Goal: Transaction & Acquisition: Purchase product/service

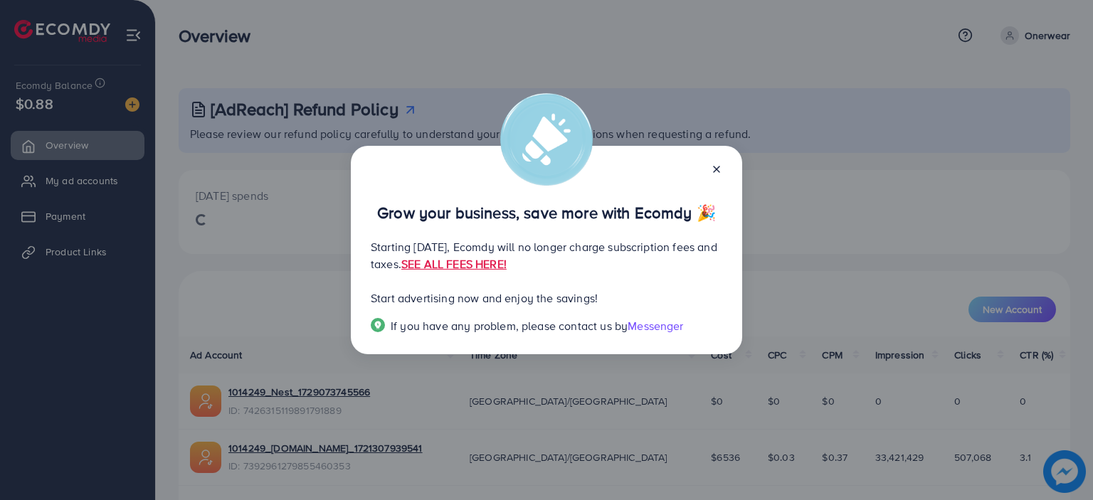
click at [717, 164] on icon at bounding box center [716, 169] width 11 height 11
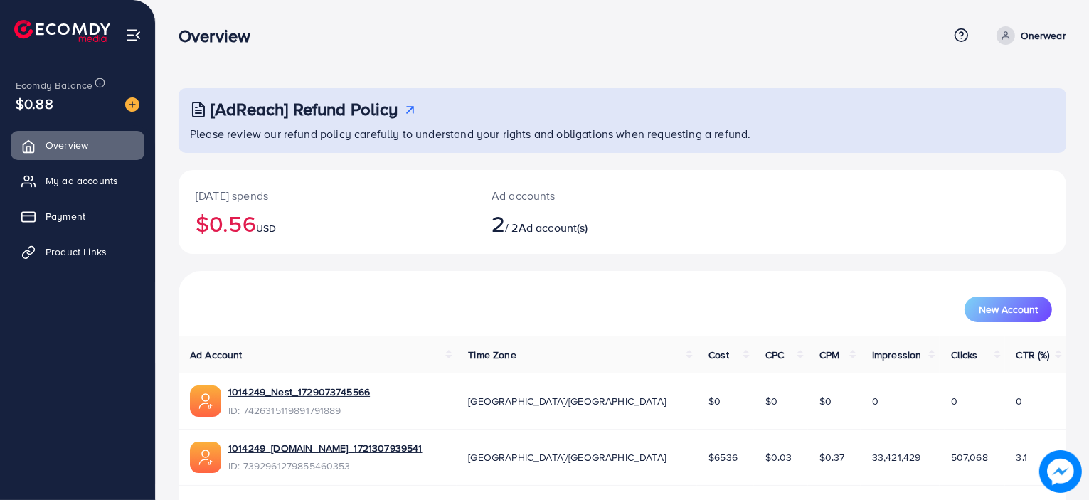
scroll to position [45, 0]
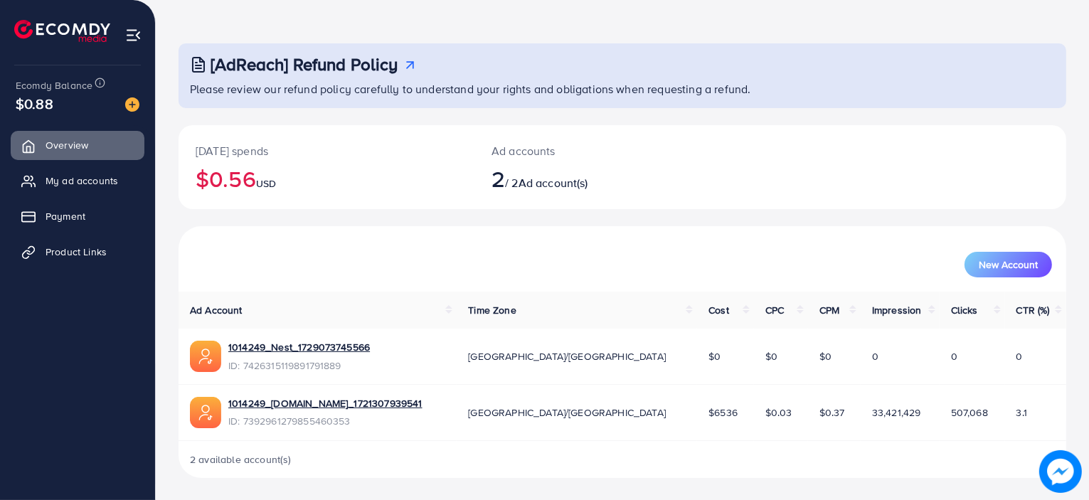
click at [129, 105] on img at bounding box center [132, 104] width 14 height 14
click at [131, 97] on img at bounding box center [132, 104] width 14 height 14
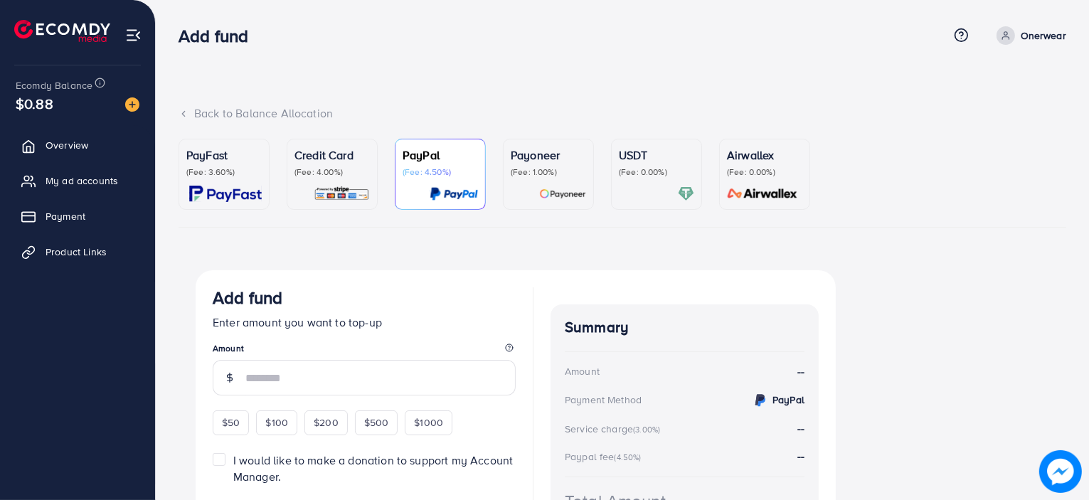
click at [541, 174] on p "(Fee: 1.00%)" at bounding box center [548, 172] width 75 height 11
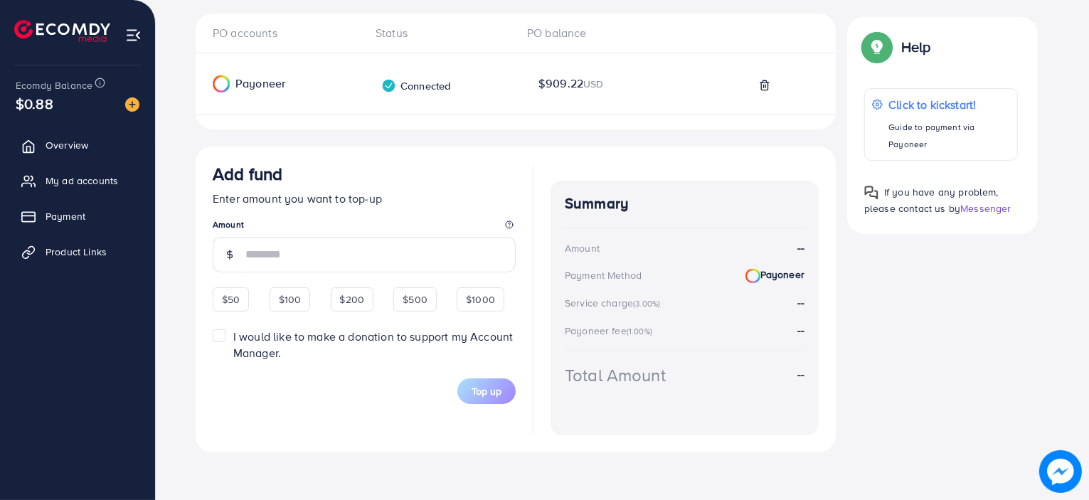
scroll to position [256, 0]
click at [403, 262] on input "number" at bounding box center [381, 256] width 270 height 36
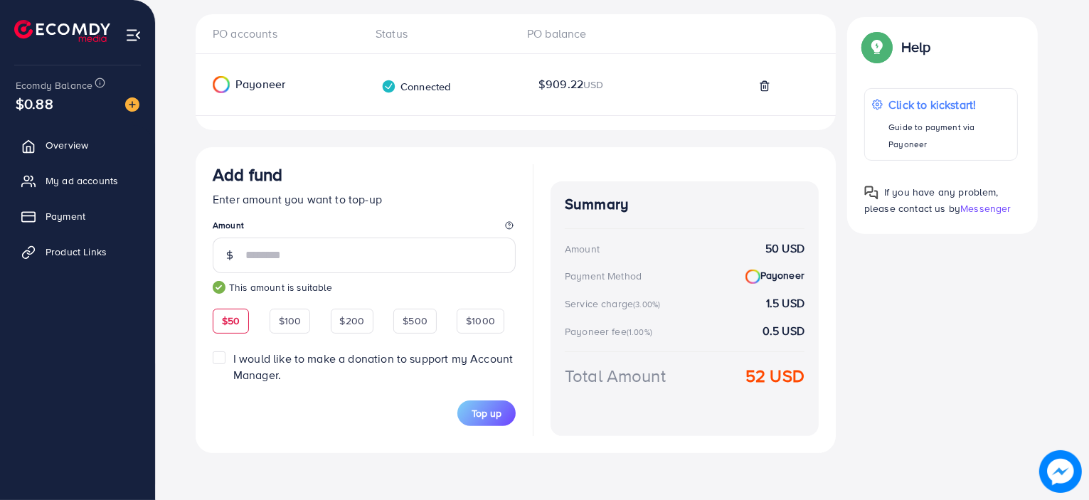
click at [389, 221] on legend "Amount" at bounding box center [364, 228] width 303 height 18
drag, startPoint x: 278, startPoint y: 253, endPoint x: 243, endPoint y: 255, distance: 34.3
click at [243, 255] on div "**" at bounding box center [364, 256] width 303 height 36
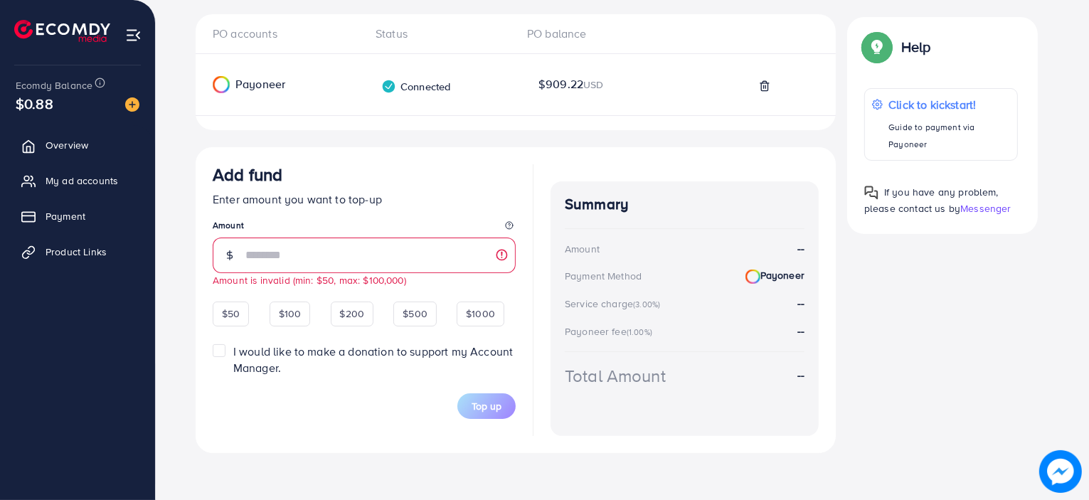
click at [338, 213] on form "Add fund Enter amount you want to top-up Amount ** Amount is invalid (min: $50,…" at bounding box center [364, 225] width 303 height 122
click at [404, 178] on div "Add fund" at bounding box center [364, 177] width 303 height 26
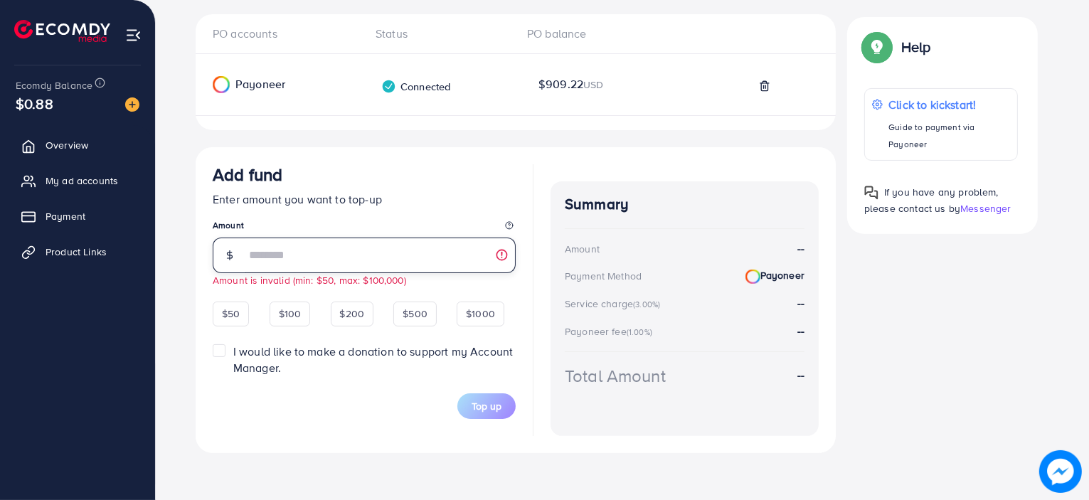
drag, startPoint x: 262, startPoint y: 248, endPoint x: 222, endPoint y: 261, distance: 41.9
click at [222, 261] on div "**" at bounding box center [364, 256] width 303 height 36
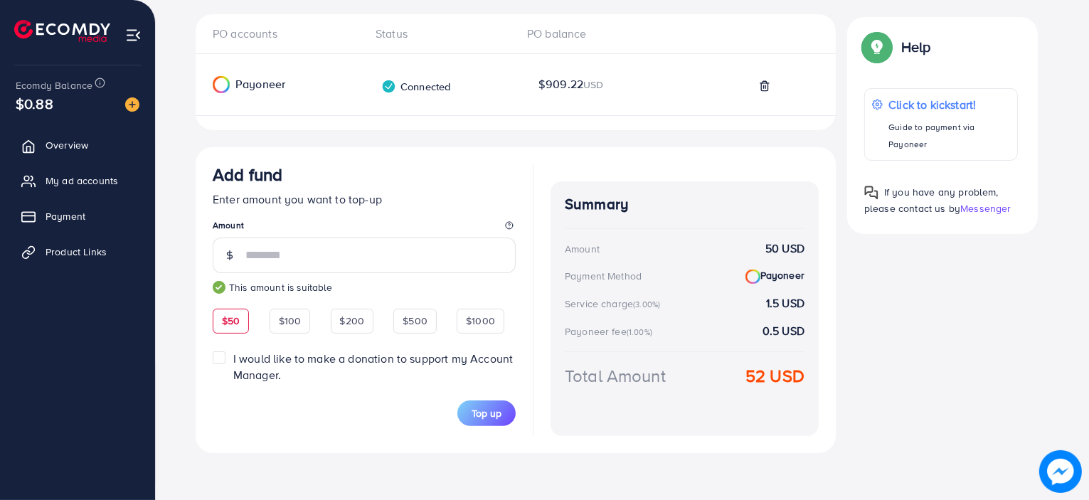
click at [184, 268] on div "PO accounts Status PO balance Payoneer Connected Payoneer balance $909.22 USD A…" at bounding box center [623, 248] width 888 height 468
drag, startPoint x: 278, startPoint y: 251, endPoint x: 221, endPoint y: 268, distance: 59.2
click at [221, 268] on div "**" at bounding box center [364, 256] width 303 height 36
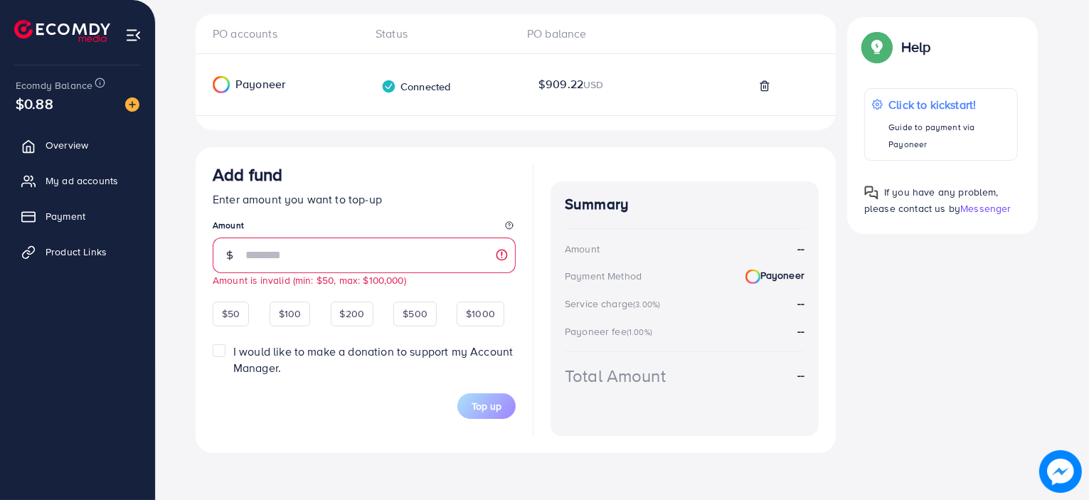
click at [345, 196] on p "Enter amount you want to top-up" at bounding box center [364, 199] width 303 height 17
drag, startPoint x: 278, startPoint y: 250, endPoint x: 216, endPoint y: 254, distance: 61.3
click at [216, 254] on div "**" at bounding box center [364, 256] width 303 height 36
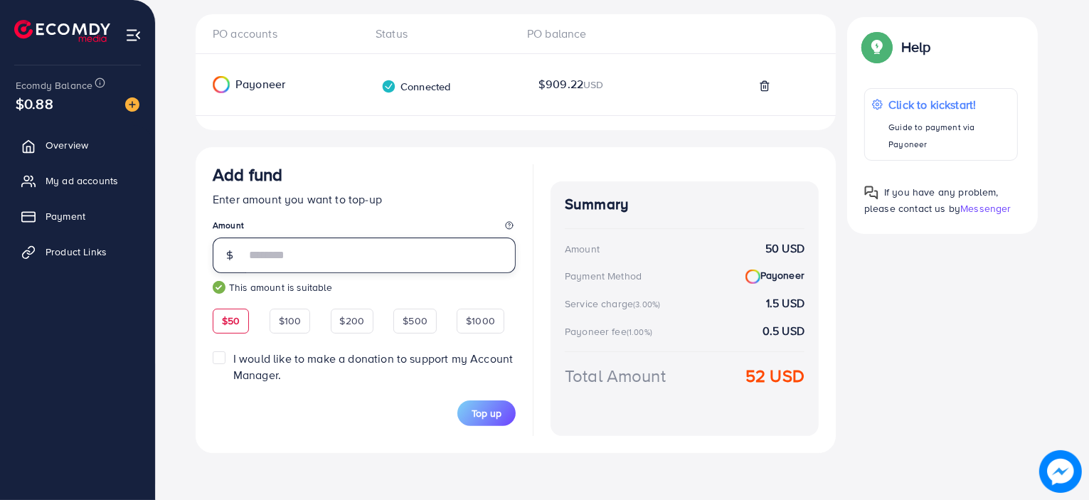
type input "**"
click at [190, 268] on div "PO accounts Status PO balance Payoneer Connected Payoneer balance $909.22 USD A…" at bounding box center [623, 248] width 888 height 468
click at [485, 398] on div "Top up" at bounding box center [364, 405] width 303 height 43
click at [485, 414] on span "Top up" at bounding box center [487, 413] width 30 height 14
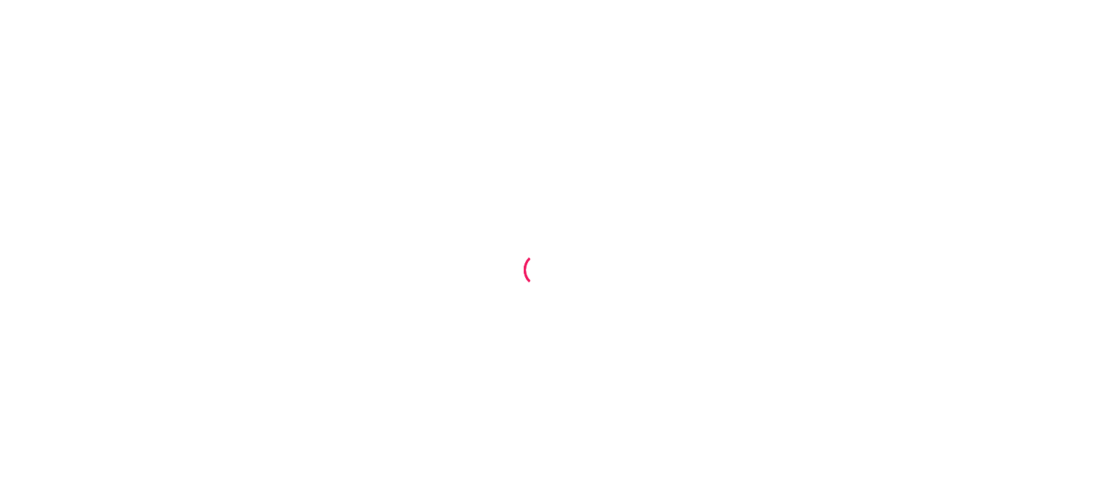
click at [558, 210] on div at bounding box center [546, 250] width 1093 height 500
click at [782, 409] on div at bounding box center [546, 250] width 1093 height 500
click at [591, 48] on div at bounding box center [546, 250] width 1093 height 500
click at [316, 11] on div at bounding box center [546, 250] width 1093 height 500
click at [331, 42] on div at bounding box center [546, 250] width 1093 height 500
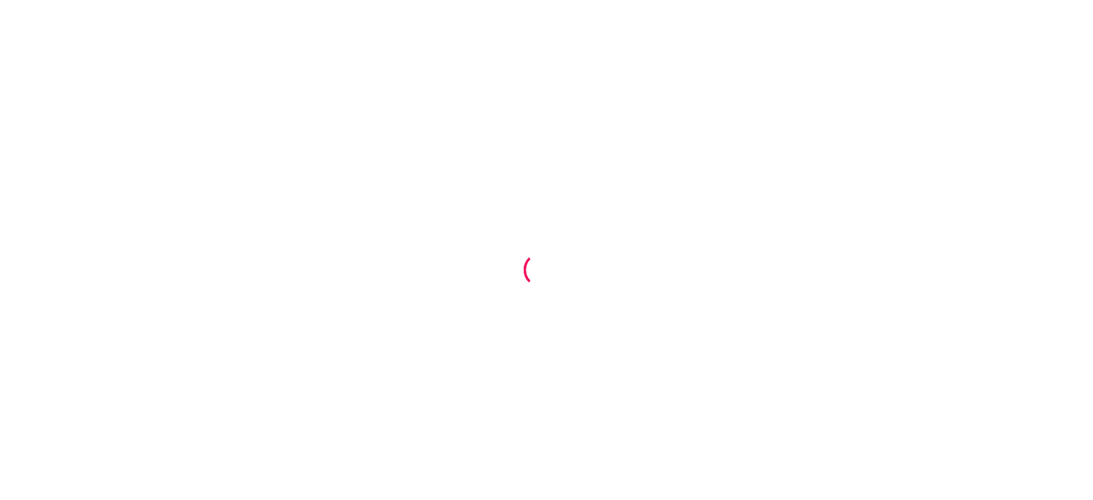
click at [453, 97] on div at bounding box center [546, 250] width 1093 height 500
click at [552, 216] on div at bounding box center [546, 250] width 1093 height 500
